Goal: Transaction & Acquisition: Subscribe to service/newsletter

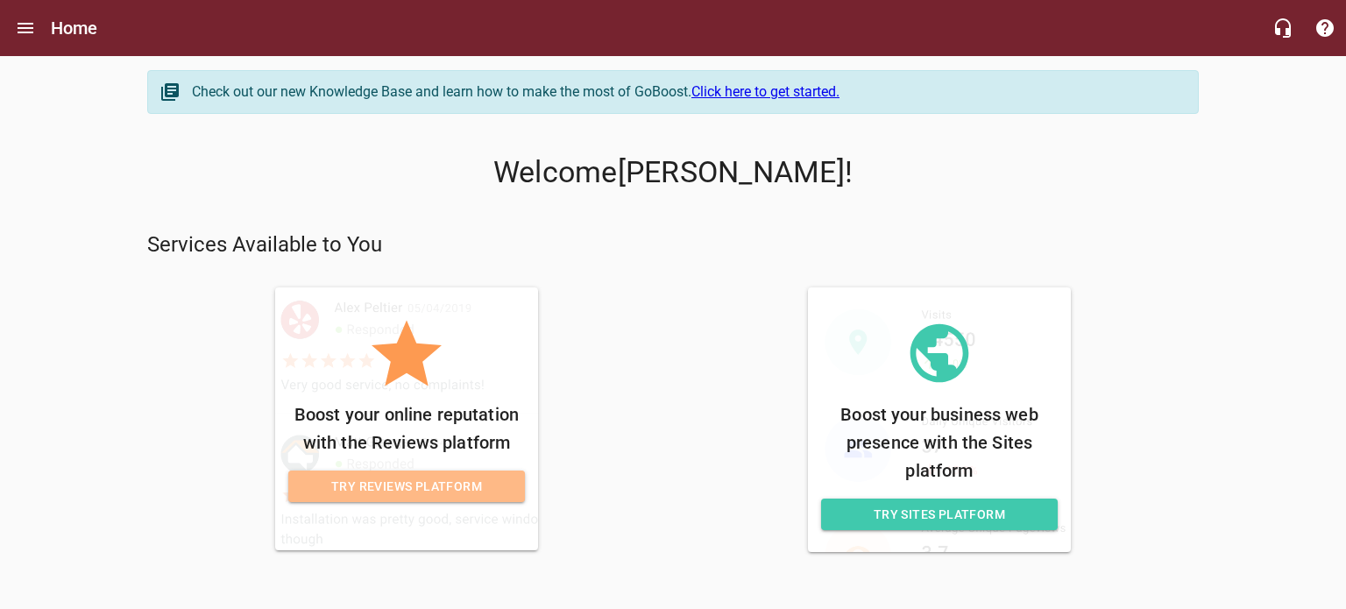
click at [442, 487] on span "Try Reviews Platform" at bounding box center [406, 487] width 209 height 22
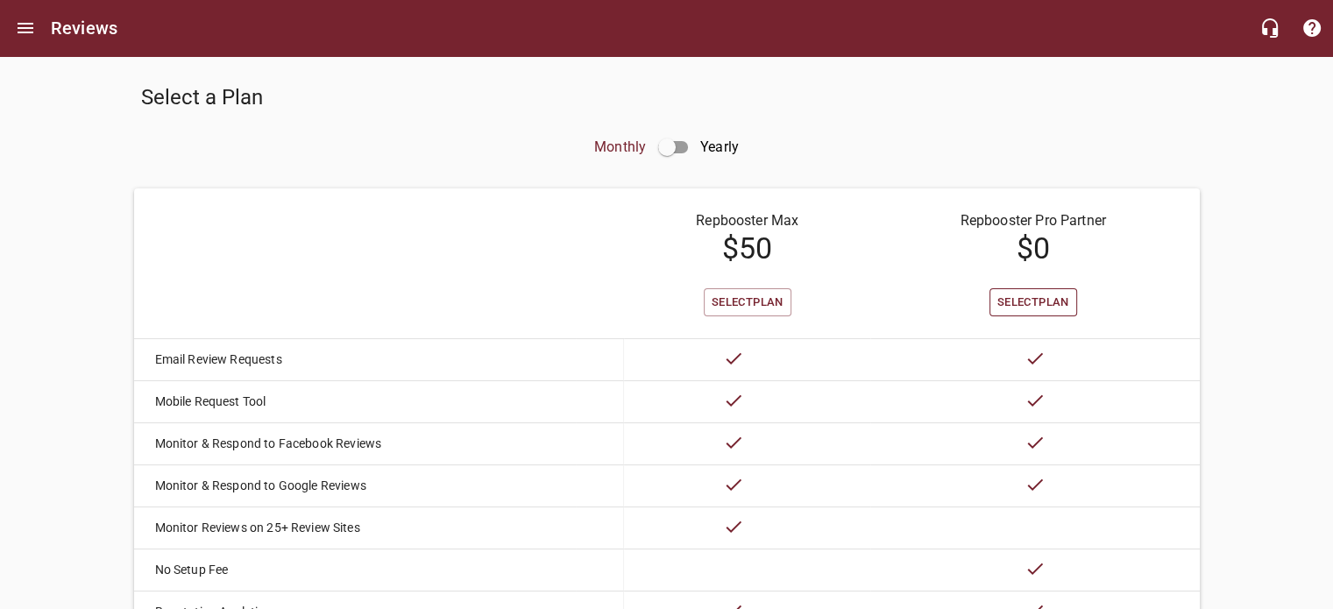
scroll to position [89, 0]
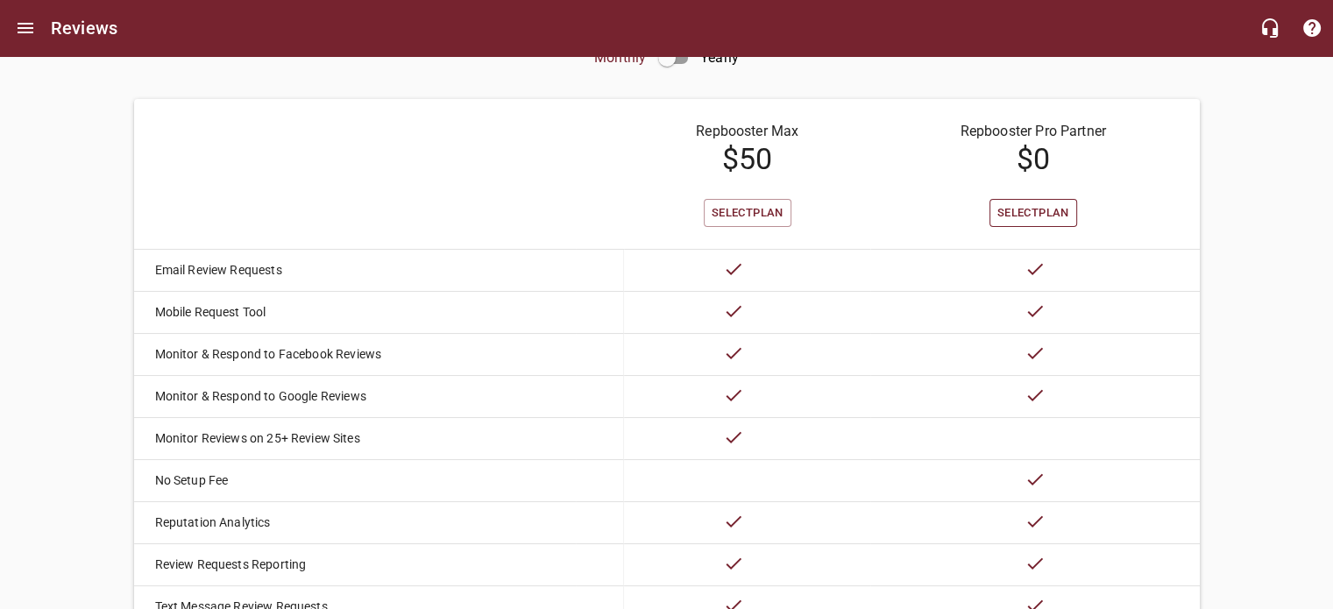
click at [1039, 215] on span "Select Plan" at bounding box center [1034, 213] width 72 height 20
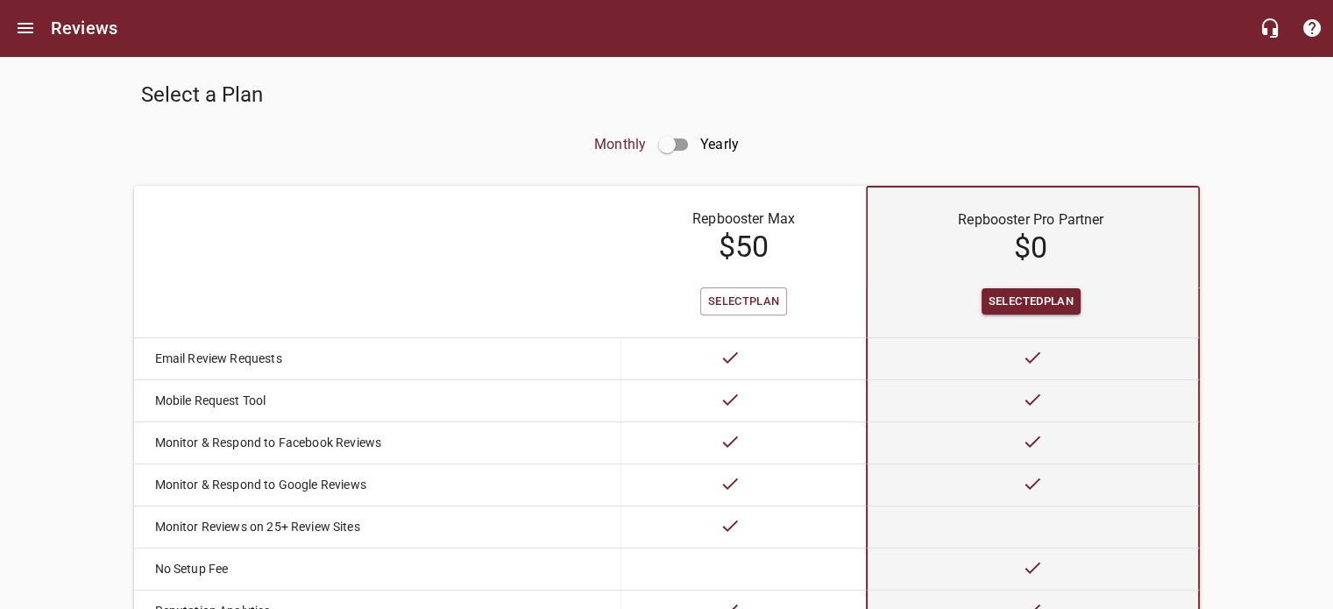
scroll to position [4, 0]
click at [669, 141] on input "checkbox" at bounding box center [667, 144] width 42 height 42
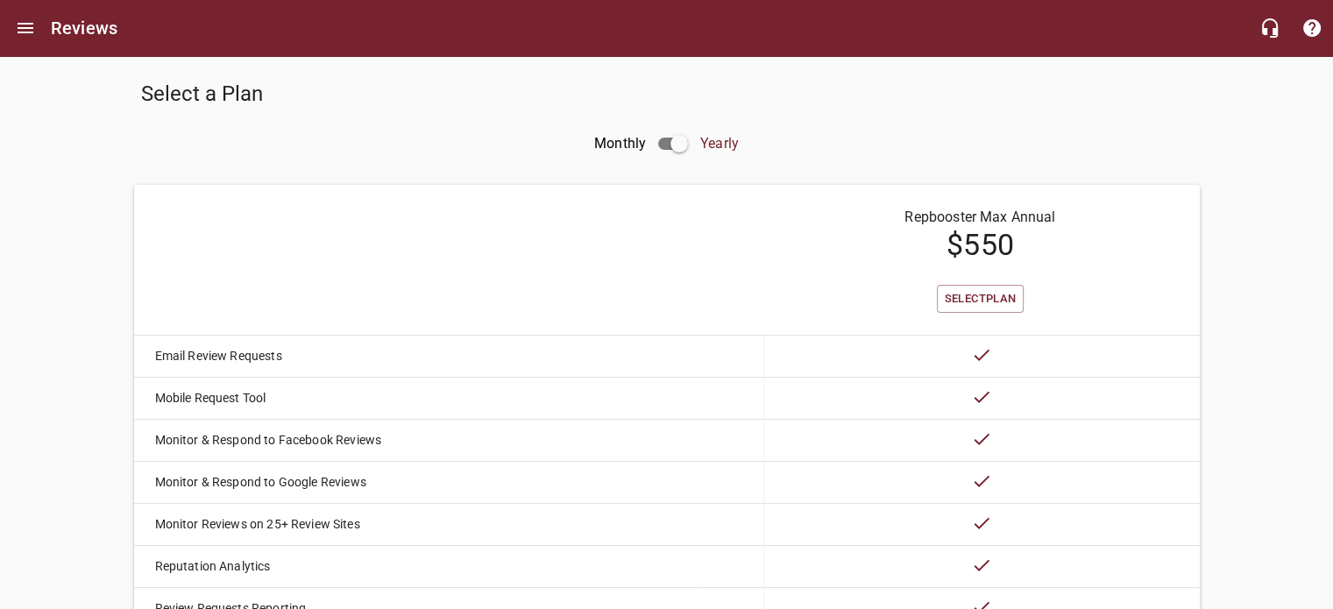
click at [669, 141] on input "checkbox" at bounding box center [679, 144] width 42 height 42
checkbox input "false"
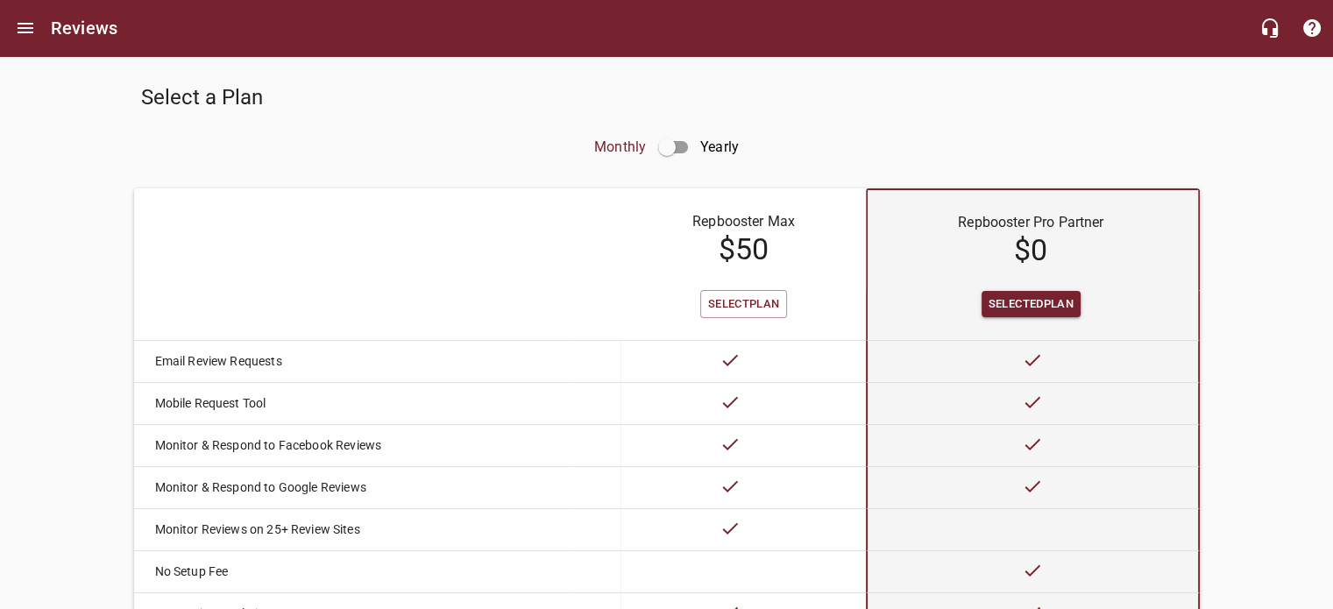
scroll to position [256, 0]
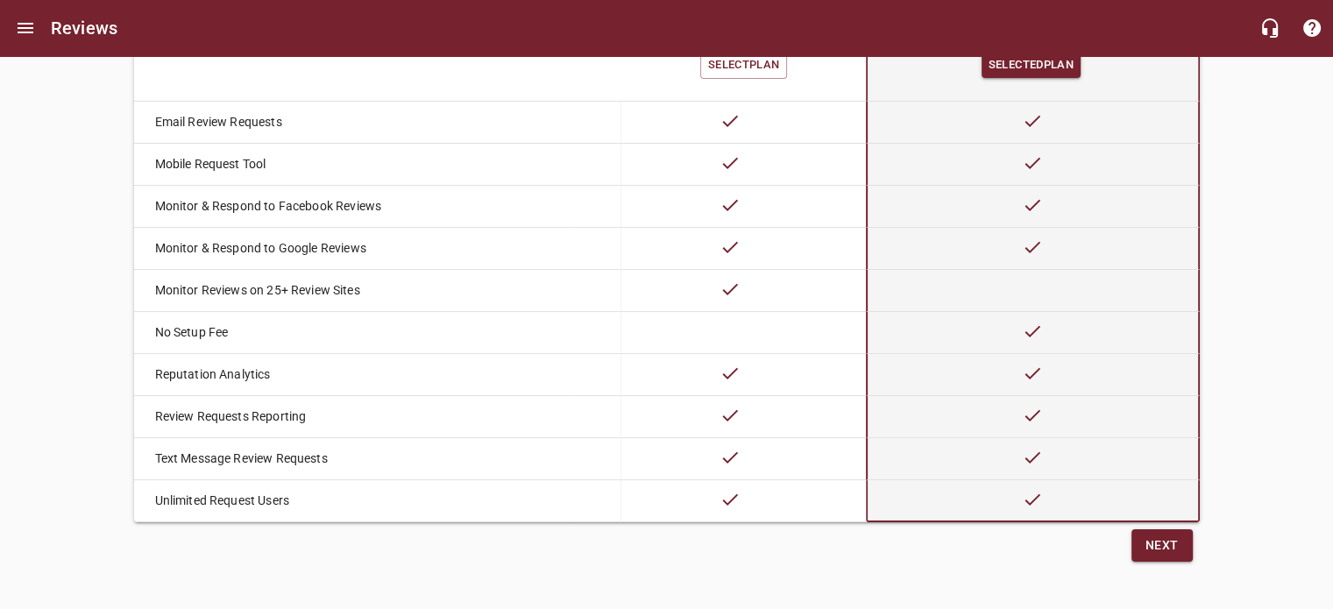
click at [1150, 544] on span "Next" at bounding box center [1162, 546] width 33 height 22
